Goal: Use online tool/utility: Utilize a website feature to perform a specific function

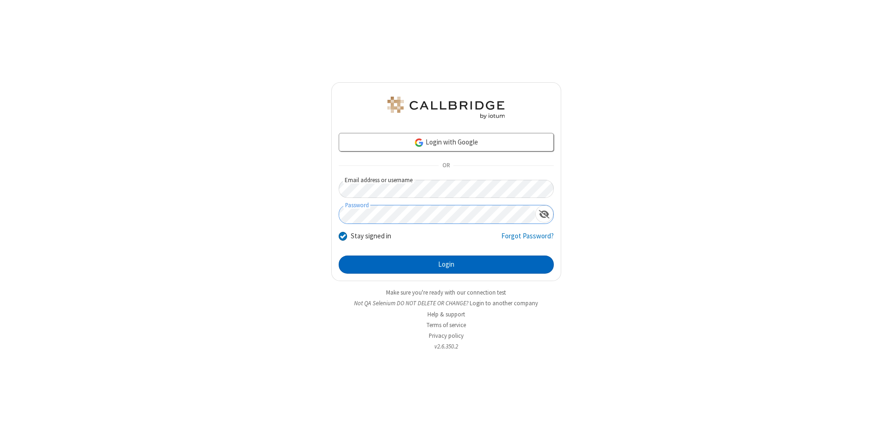
click at [446, 265] on button "Login" at bounding box center [446, 265] width 215 height 19
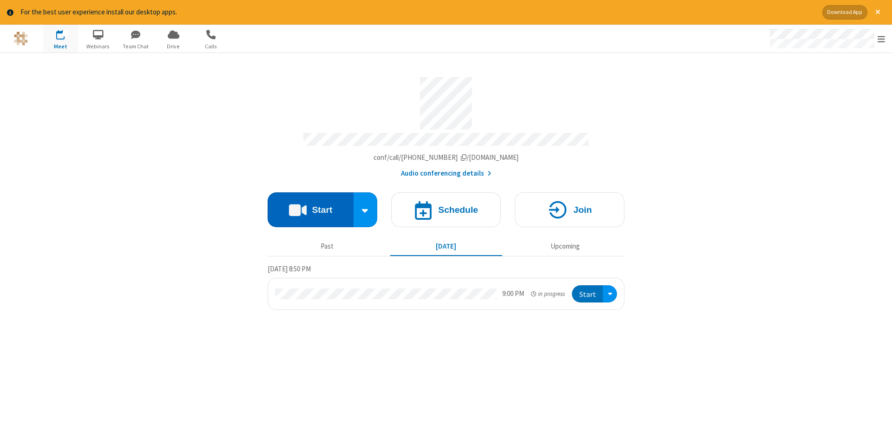
click at [310, 206] on button "Start" at bounding box center [311, 209] width 86 height 35
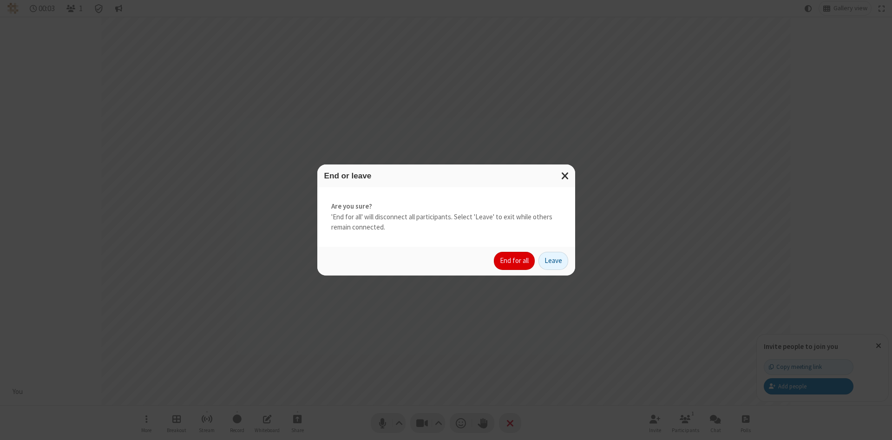
click at [515, 261] on button "End for all" at bounding box center [514, 261] width 41 height 19
